Goal: Find specific page/section: Find specific page/section

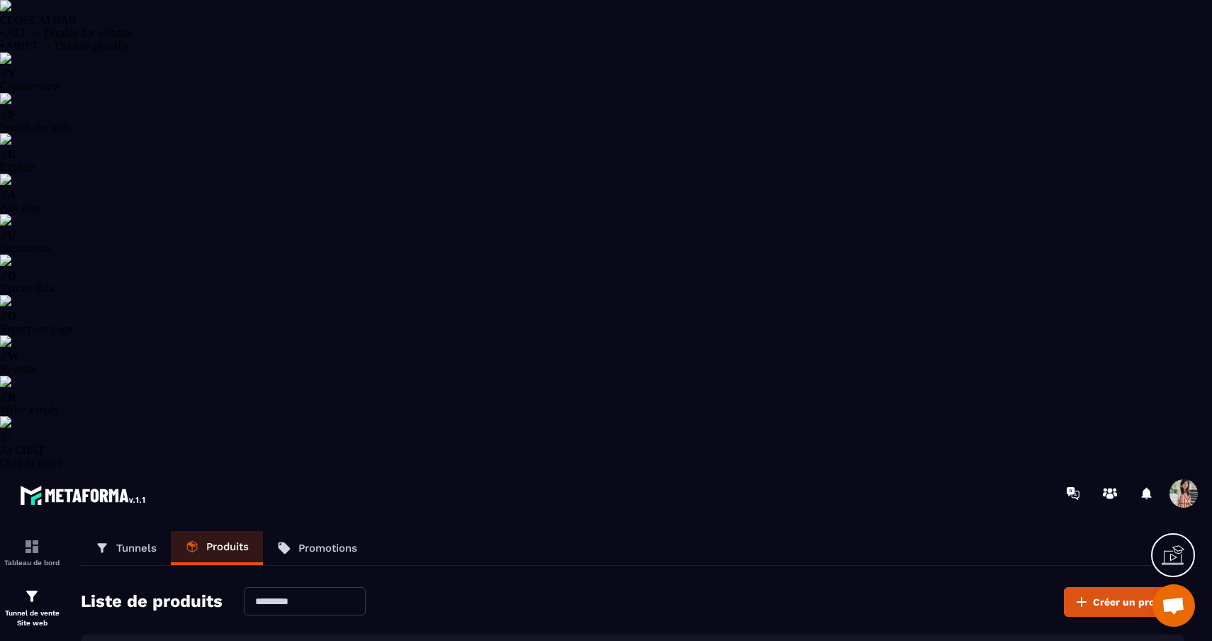
select select "******"
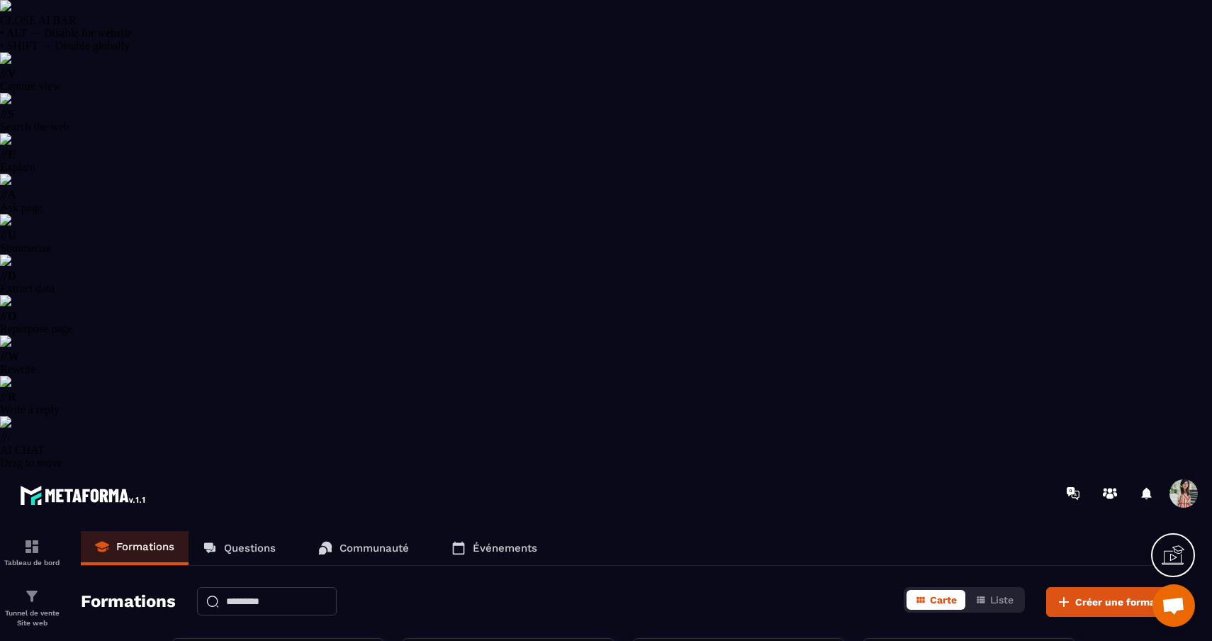
scroll to position [38, 0]
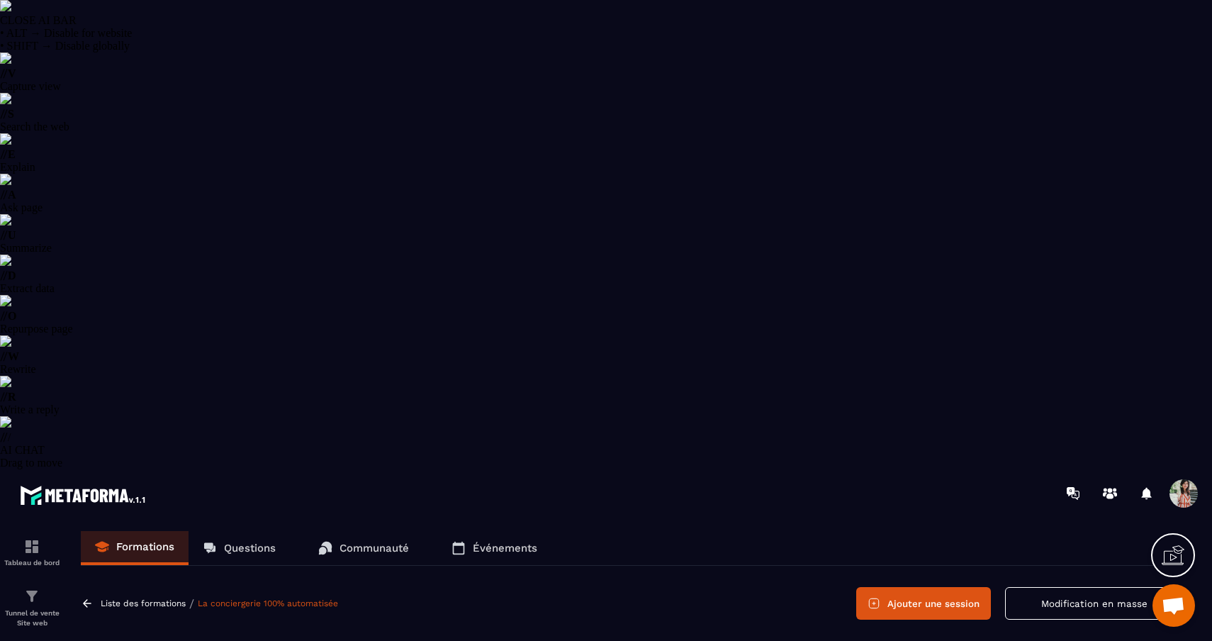
click at [264, 531] on link "Questions" at bounding box center [239, 548] width 101 height 34
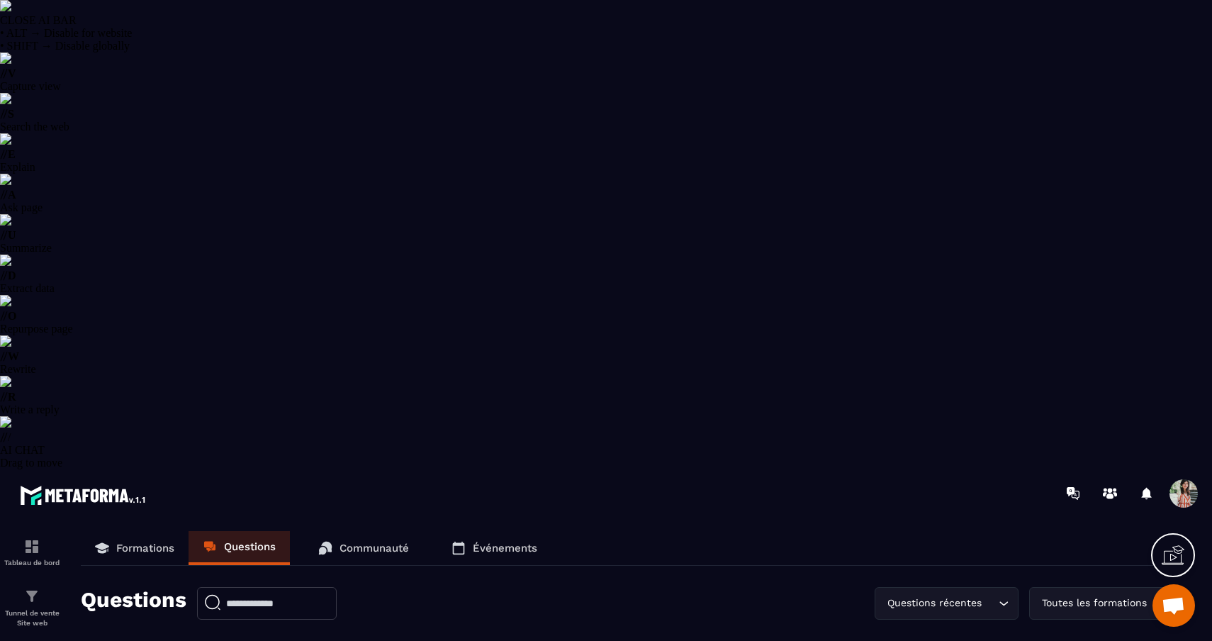
click at [970, 596] on div "Questions récentes" at bounding box center [940, 604] width 114 height 16
click at [938, 596] on div "Commentaires récents" at bounding box center [951, 604] width 91 height 16
click at [938, 626] on p "Questions récentes" at bounding box center [958, 633] width 91 height 14
